Goal: Check status: Check status

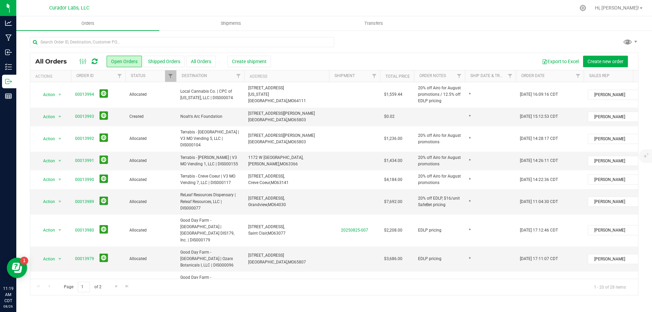
click at [95, 58] on icon at bounding box center [95, 61] width 6 height 7
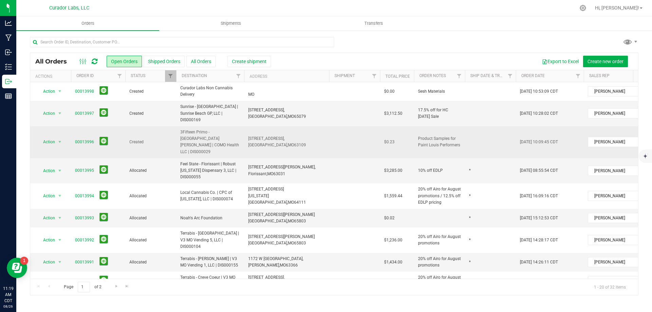
drag, startPoint x: 74, startPoint y: 127, endPoint x: 396, endPoint y: 130, distance: 321.7
click at [396, 130] on tr "Action Action Cancel order Change facility Clone order Edit order Mark as fully…" at bounding box center [366, 142] width 672 height 32
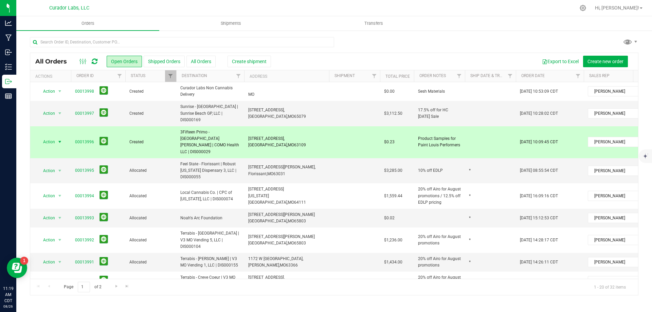
copy tr "00013996 Created 3Fifteen Primo - St. [PERSON_NAME] | COMO Health LLC | DIS0000…"
drag, startPoint x: 72, startPoint y: 109, endPoint x: 406, endPoint y: 113, distance: 334.6
click at [406, 113] on tr "Action Action Cancel order Change facility Clone order Edit order Mark as fully…" at bounding box center [366, 113] width 672 height 25
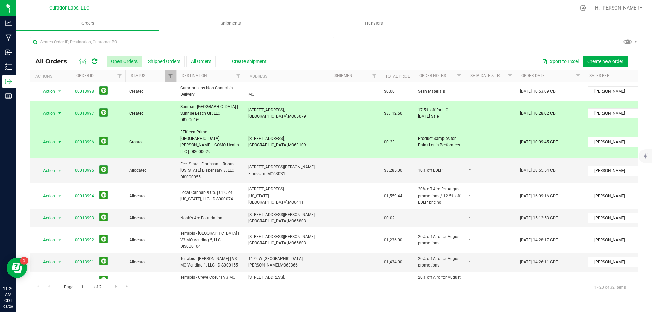
copy tr "00013997 Created Sunrise - [GEOGRAPHIC_DATA] | Sunrise Beach GP, LLC | DIS00016…"
click at [81, 139] on link "00013996" at bounding box center [84, 142] width 19 height 6
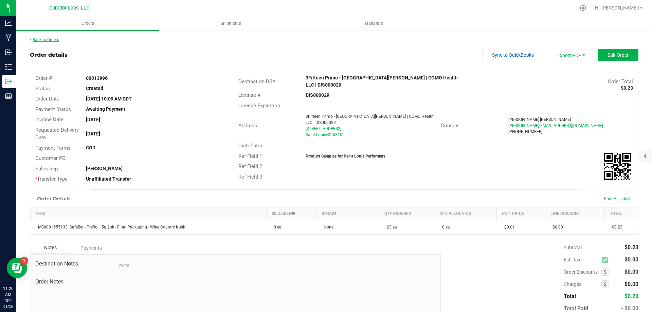
click at [57, 41] on link "Back to Orders" at bounding box center [44, 39] width 29 height 5
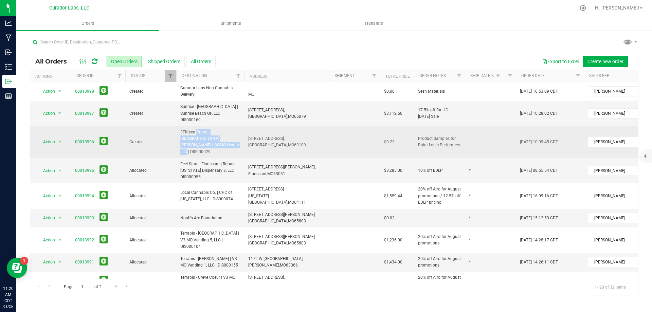
drag, startPoint x: 179, startPoint y: 124, endPoint x: 240, endPoint y: 132, distance: 61.6
click at [240, 132] on td "3Fifteen Primo - [GEOGRAPHIC_DATA][PERSON_NAME] | COMO Health LLC | DIS000029" at bounding box center [210, 142] width 68 height 32
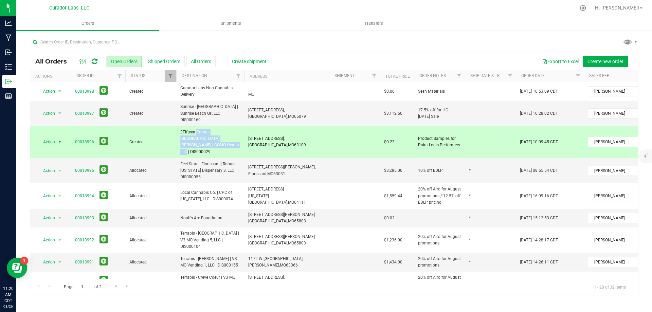
copy span "3Fifteen Primo - [GEOGRAPHIC_DATA][PERSON_NAME] | COMO Health LLC | DIS000029"
